Goal: Task Accomplishment & Management: Manage account settings

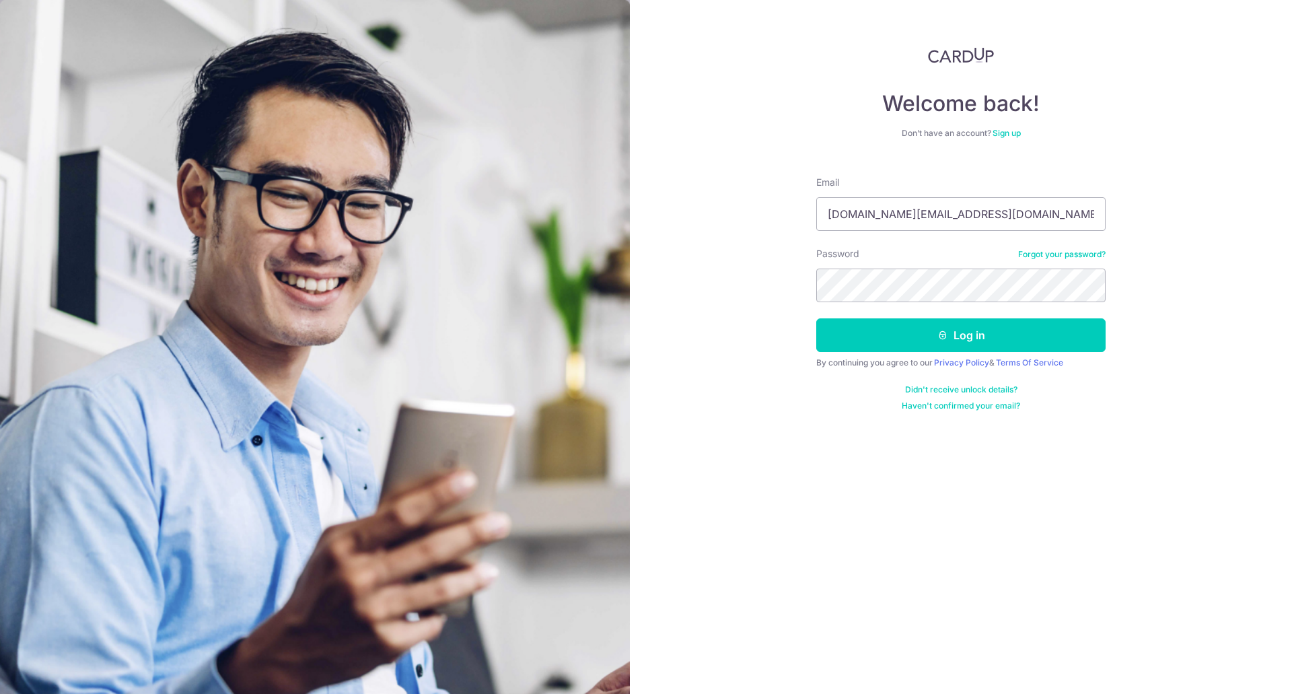
type input "[DOMAIN_NAME][EMAIL_ADDRESS][DOMAIN_NAME]"
click at [1032, 340] on button "Log in" at bounding box center [960, 335] width 289 height 34
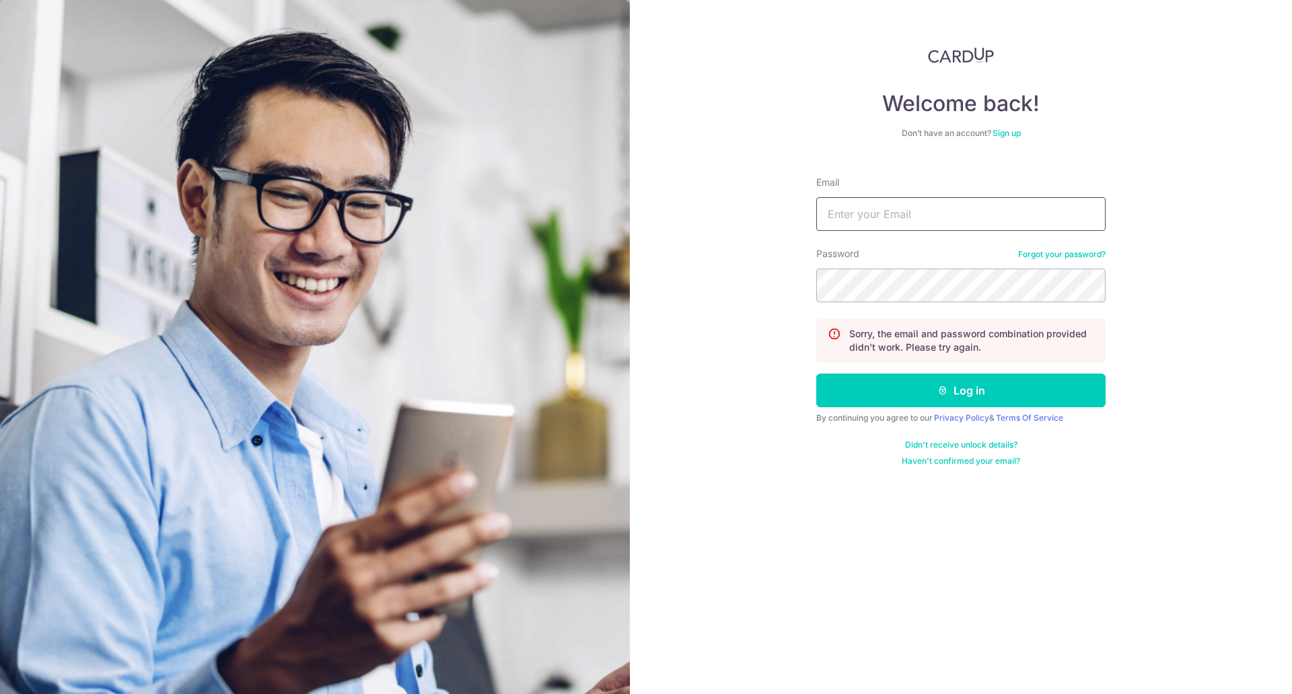
click at [953, 211] on input "Email" at bounding box center [960, 214] width 289 height 34
type input "[DOMAIN_NAME][EMAIL_ADDRESS][DOMAIN_NAME]"
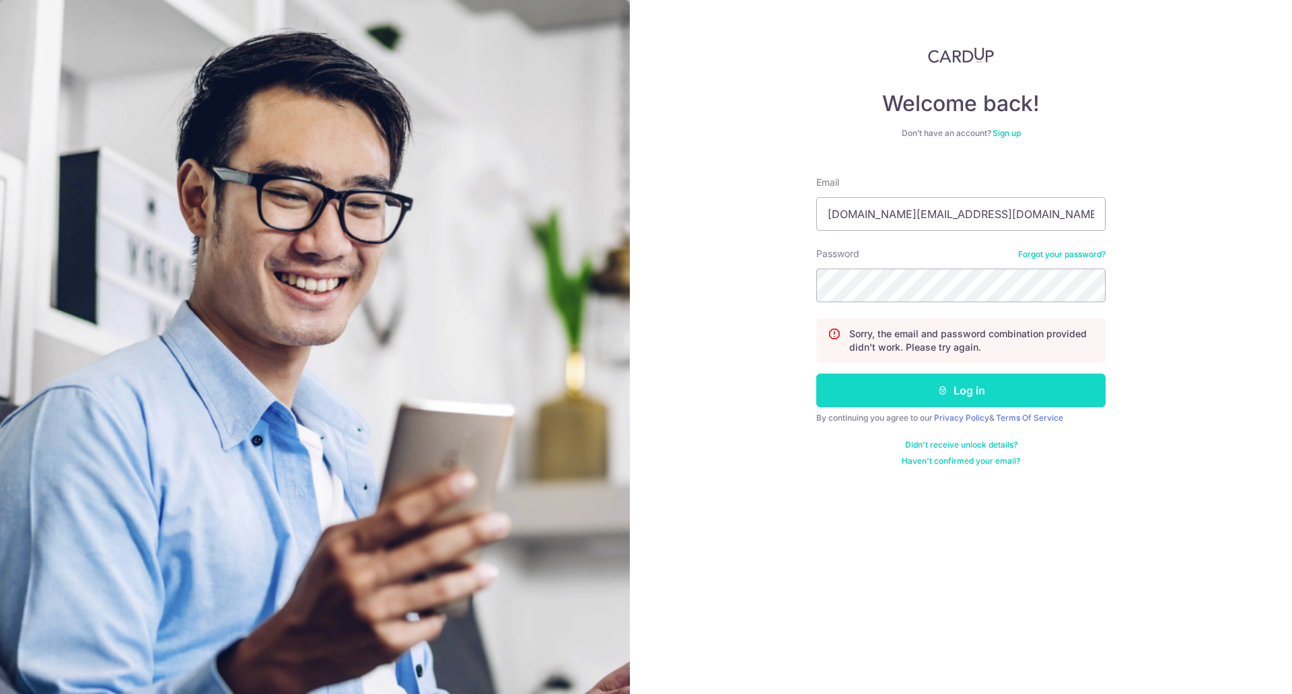
click at [962, 392] on button "Log in" at bounding box center [960, 390] width 289 height 34
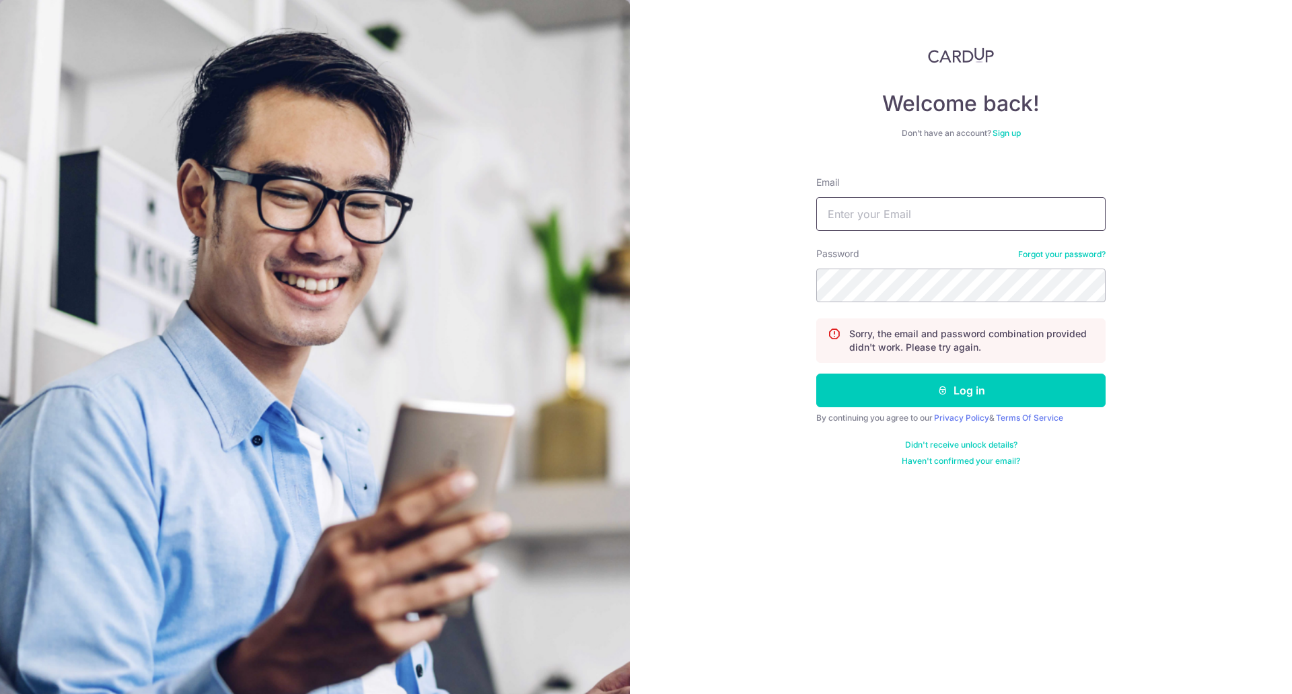
click at [935, 219] on input "Email" at bounding box center [960, 214] width 289 height 34
type input "[DOMAIN_NAME][EMAIL_ADDRESS][DOMAIN_NAME]"
click at [1050, 255] on link "Forgot your password?" at bounding box center [1061, 254] width 87 height 11
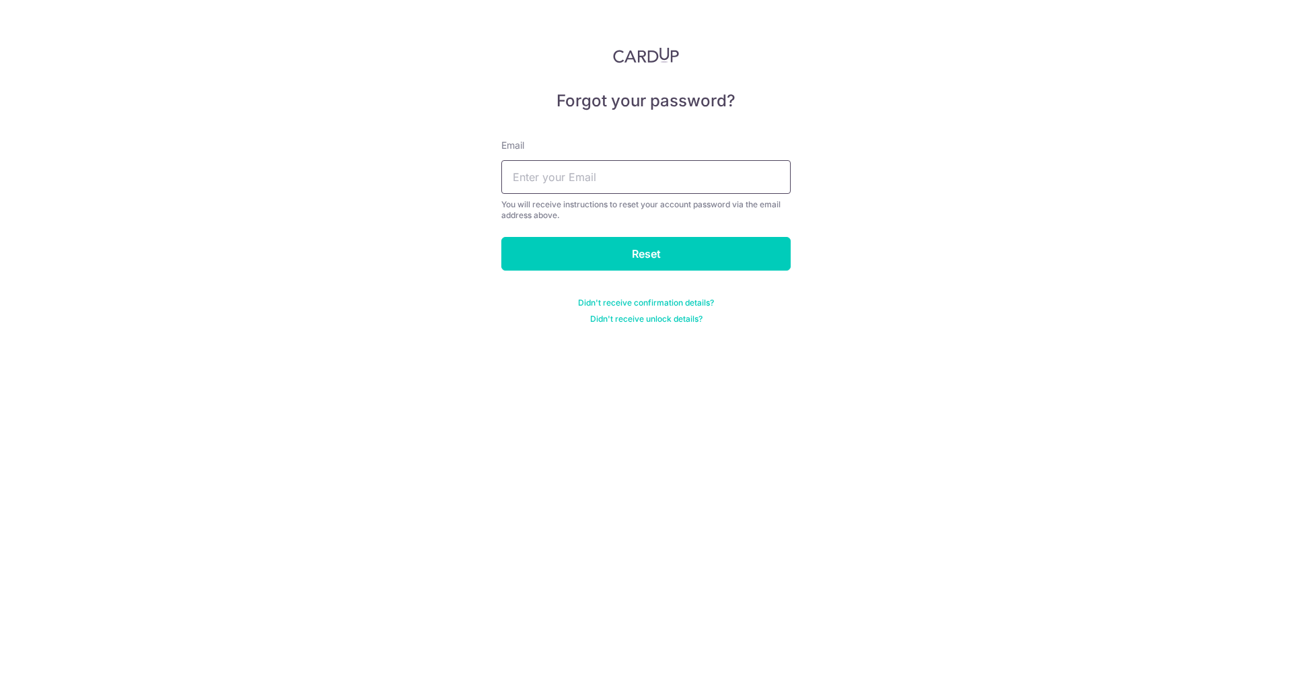
click at [656, 190] on input "text" at bounding box center [645, 177] width 289 height 34
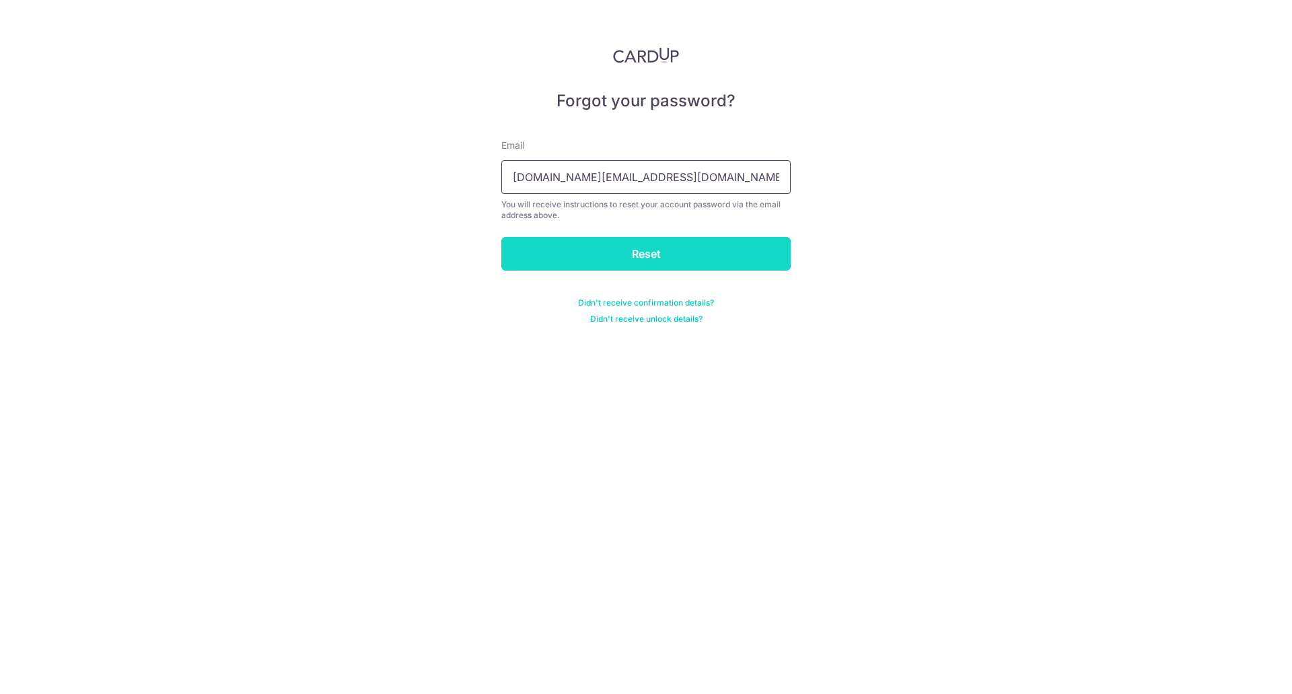
type input "rpc.foo@gmail.com"
click at [720, 262] on input "Reset" at bounding box center [645, 254] width 289 height 34
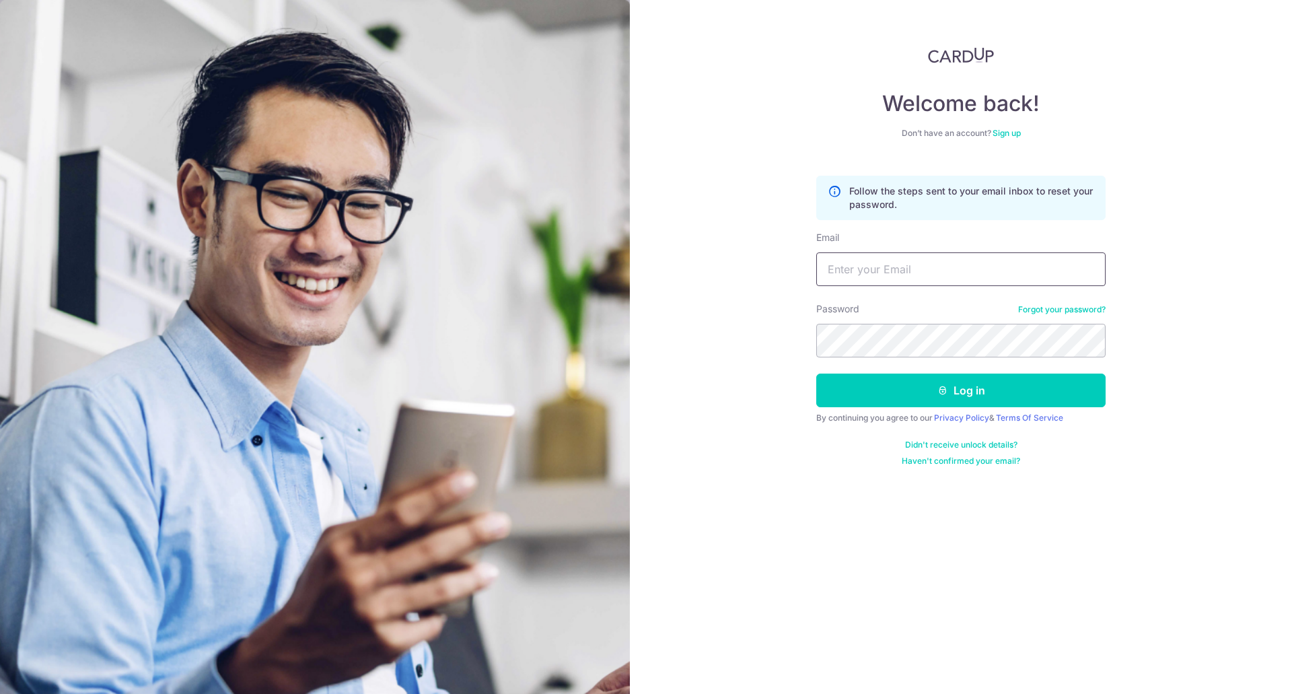
click at [908, 276] on input "Email" at bounding box center [960, 269] width 289 height 34
click at [1034, 307] on link "Forgot your password?" at bounding box center [1061, 309] width 87 height 11
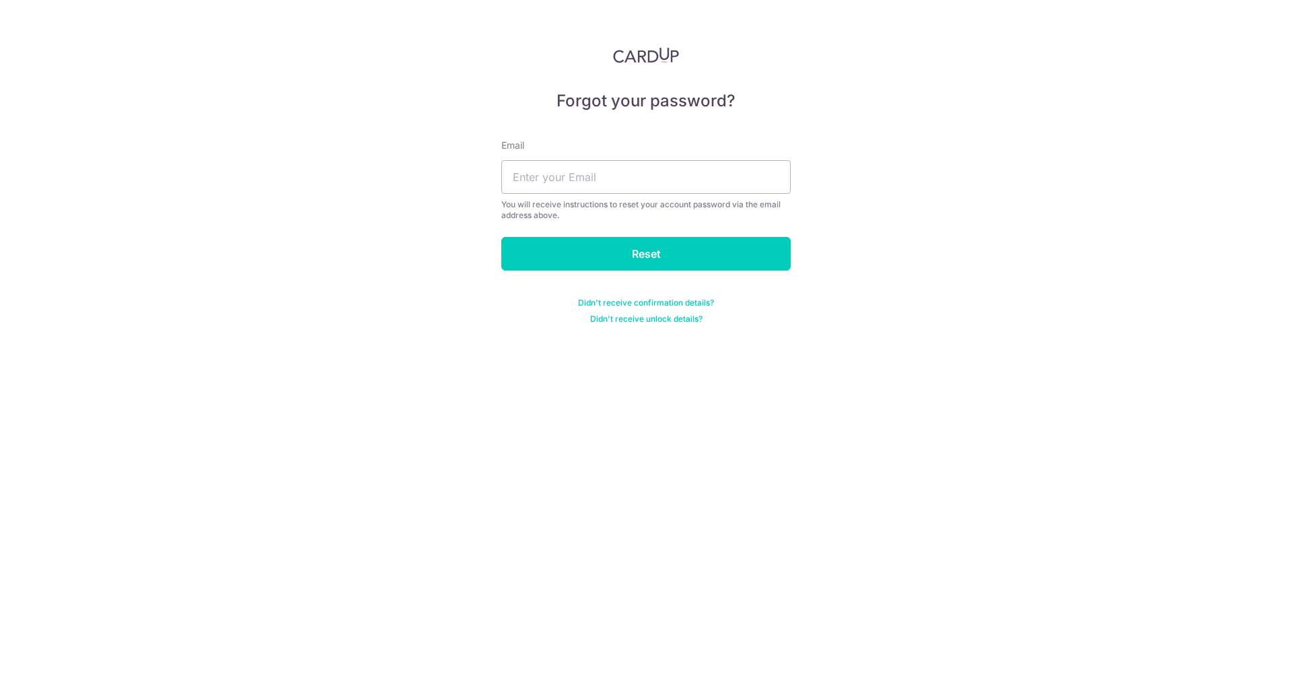
click at [649, 320] on link "Didn't receive unlock details?" at bounding box center [646, 318] width 112 height 11
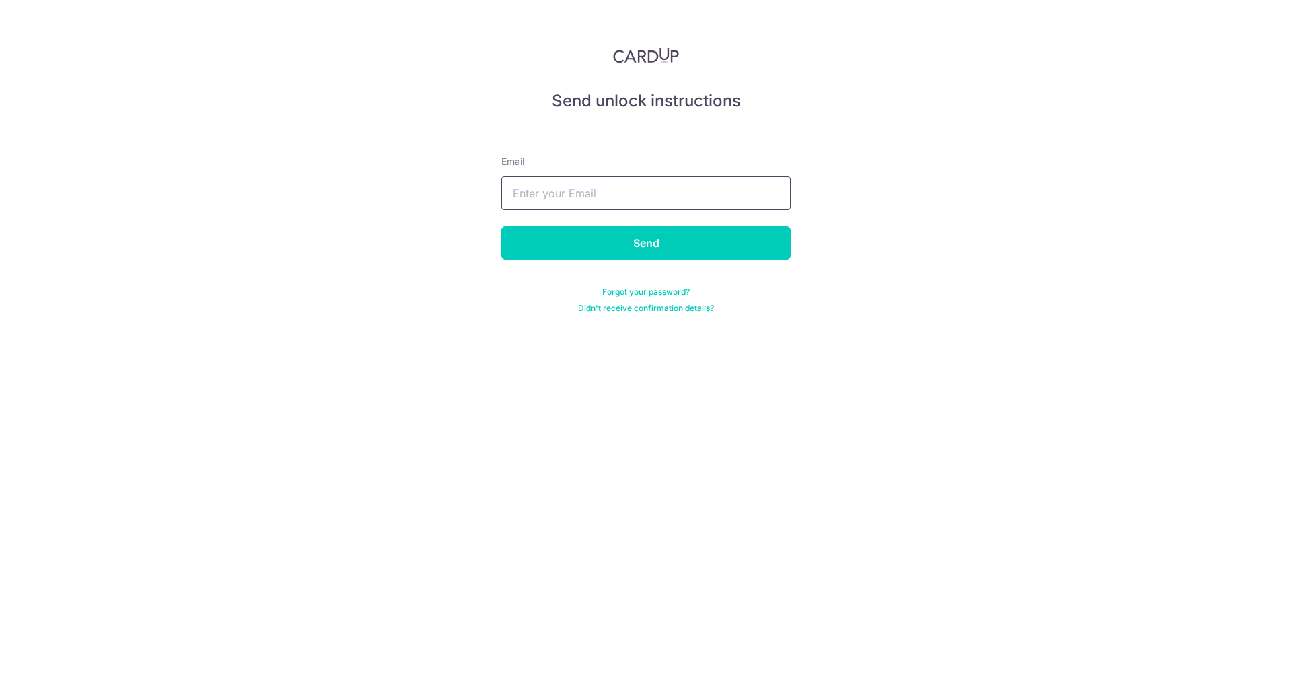
click at [643, 188] on input "text" at bounding box center [645, 193] width 289 height 34
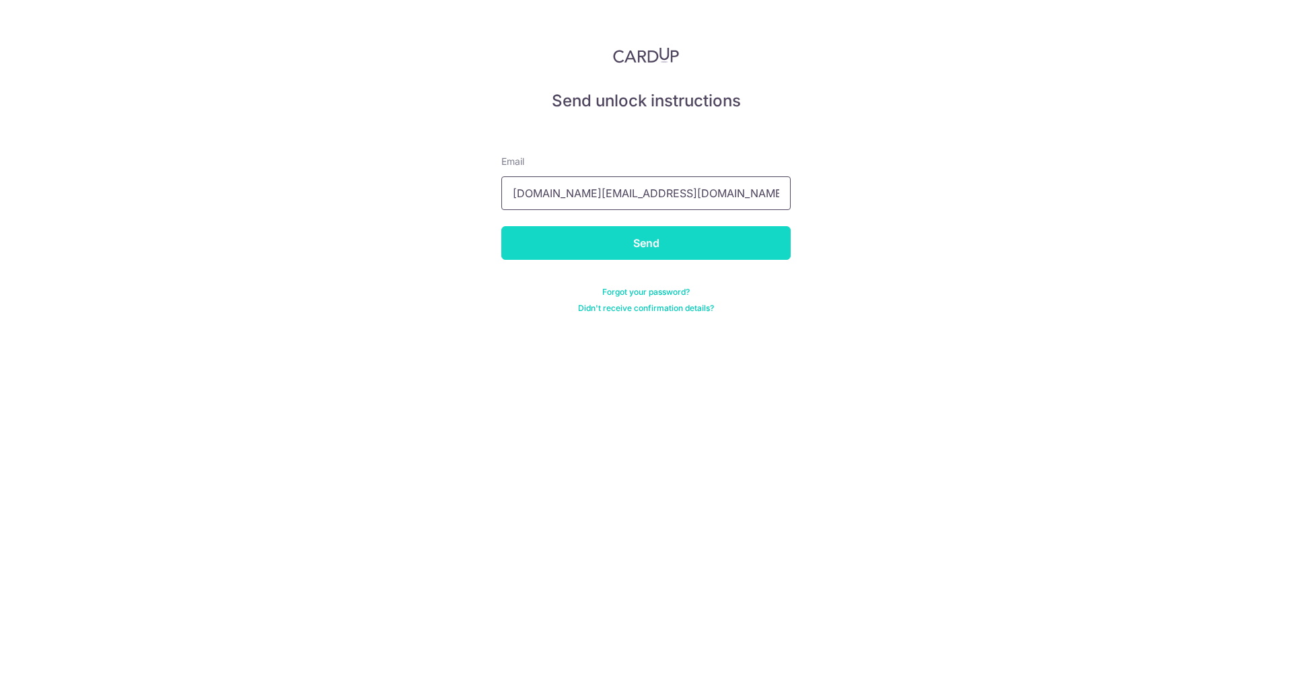
type input "[DOMAIN_NAME][EMAIL_ADDRESS][DOMAIN_NAME]"
click at [714, 249] on input "Send" at bounding box center [645, 243] width 289 height 34
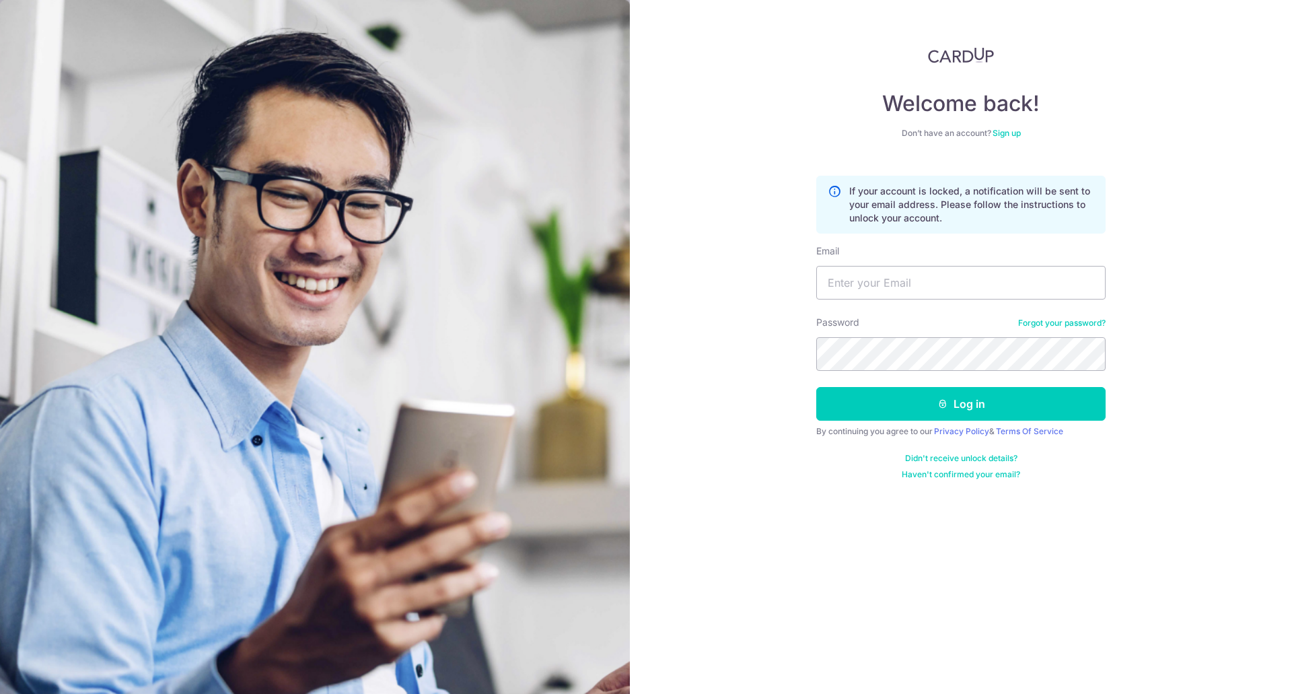
click at [988, 472] on link "Haven't confirmed your email?" at bounding box center [960, 474] width 118 height 11
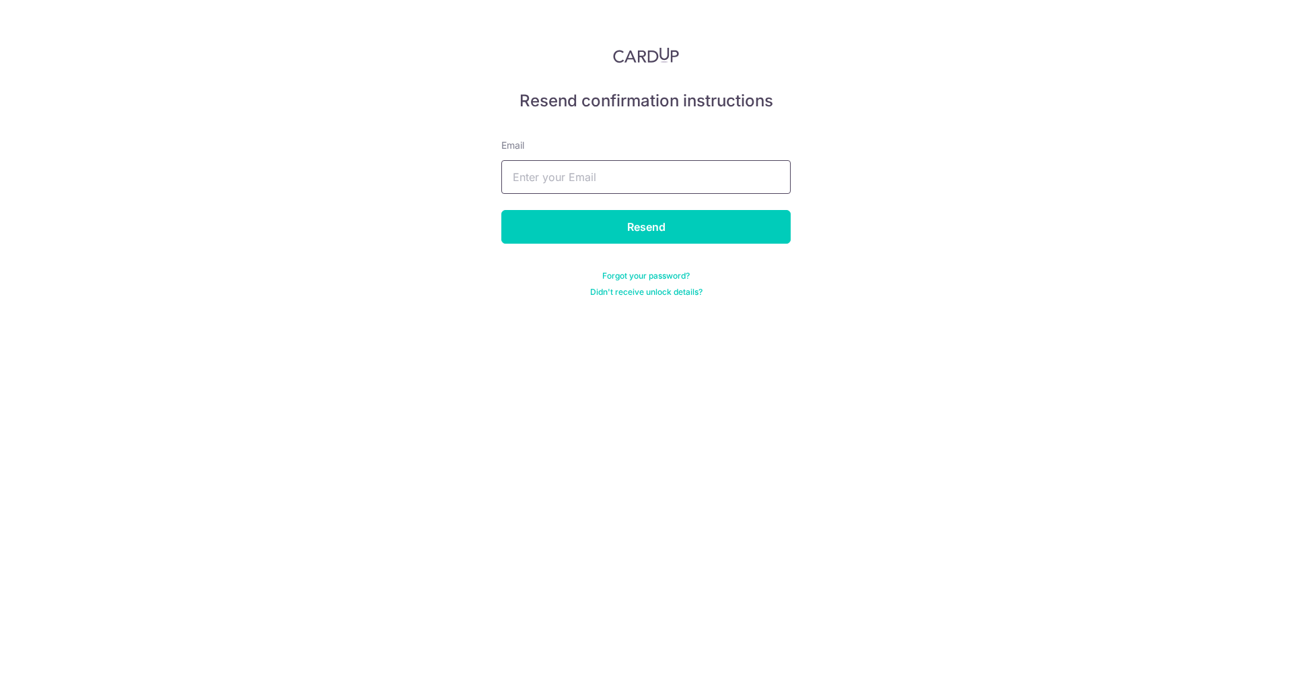
click at [685, 176] on input "text" at bounding box center [645, 177] width 289 height 34
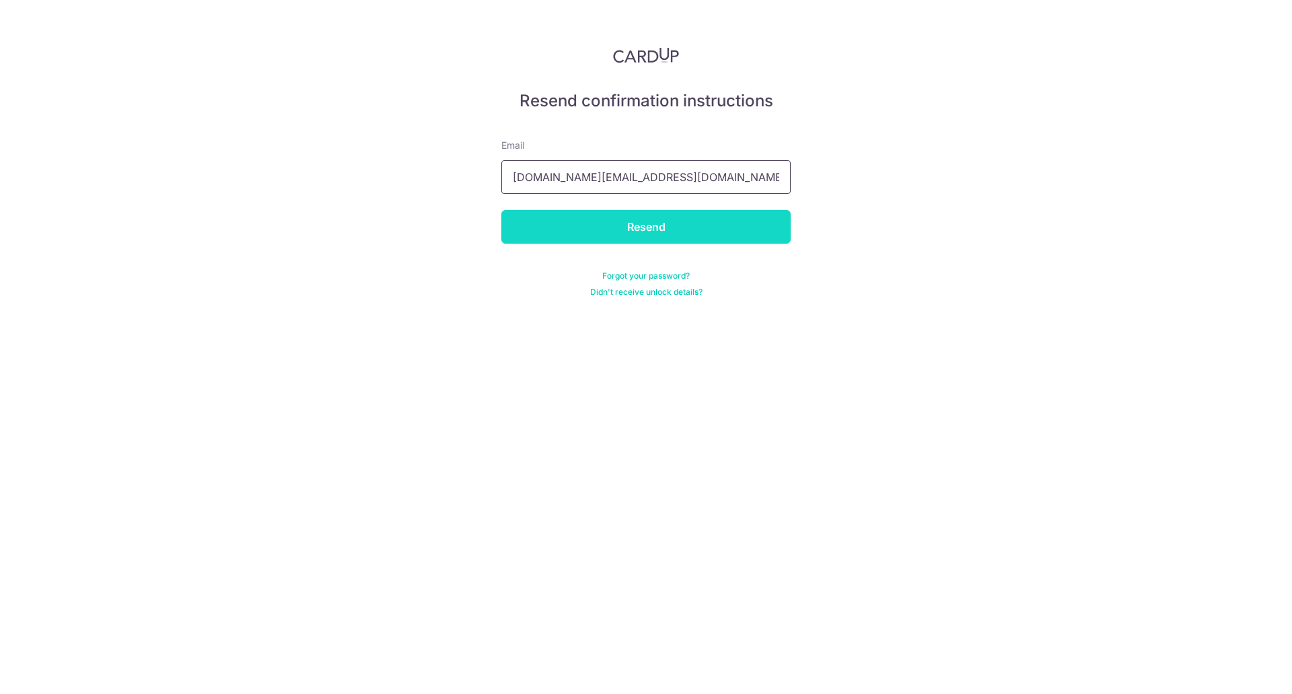
type input "[DOMAIN_NAME][EMAIL_ADDRESS][DOMAIN_NAME]"
click at [741, 232] on input "Resend" at bounding box center [645, 227] width 289 height 34
